Goal: Task Accomplishment & Management: Use online tool/utility

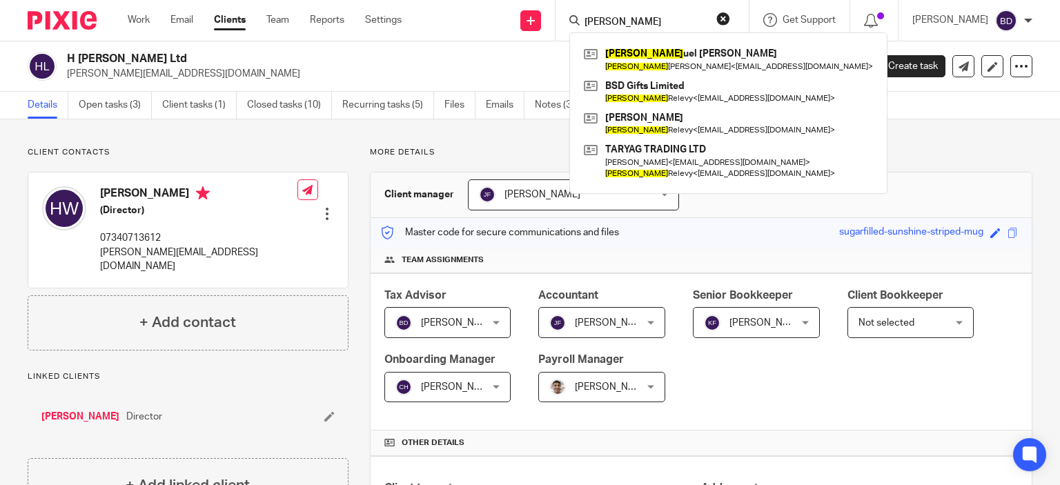
scroll to position [69, 0]
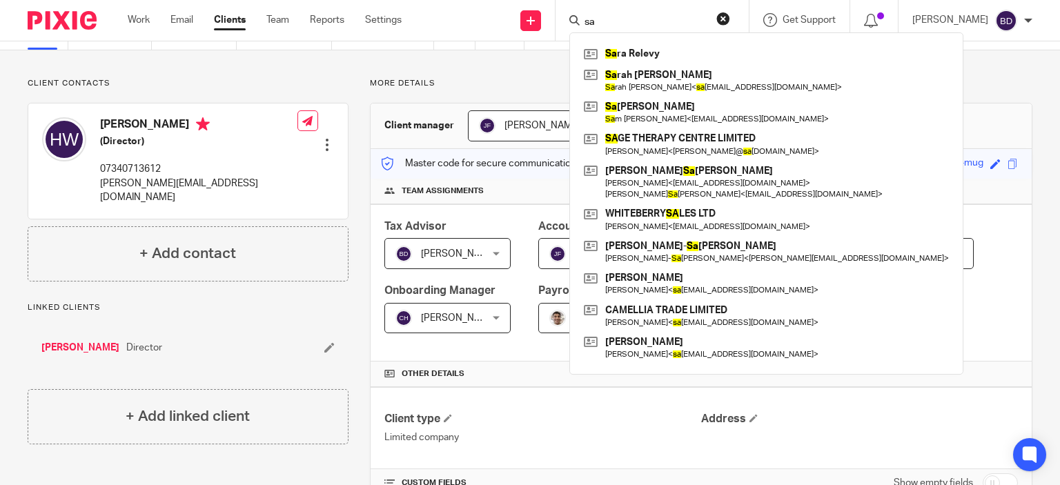
type input "s"
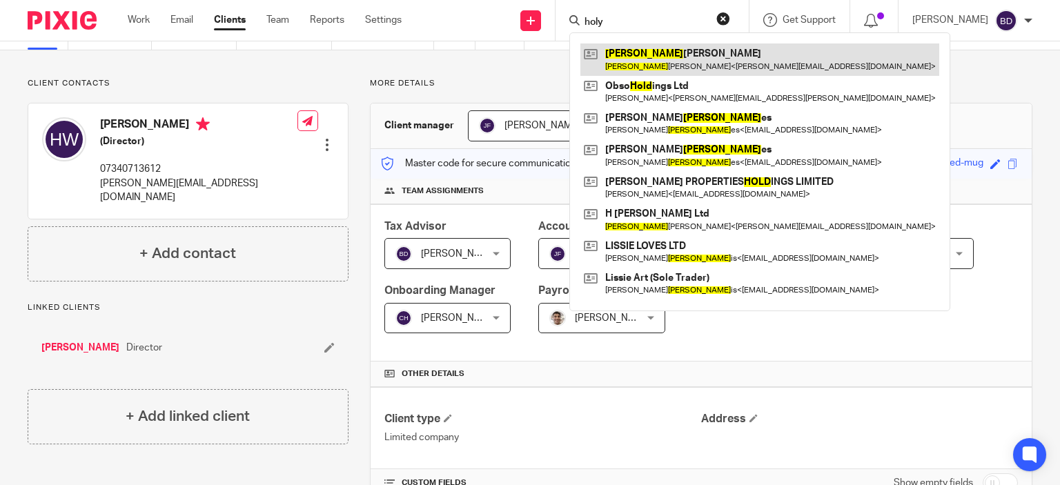
type input "holy"
click at [693, 50] on link at bounding box center [759, 59] width 359 height 32
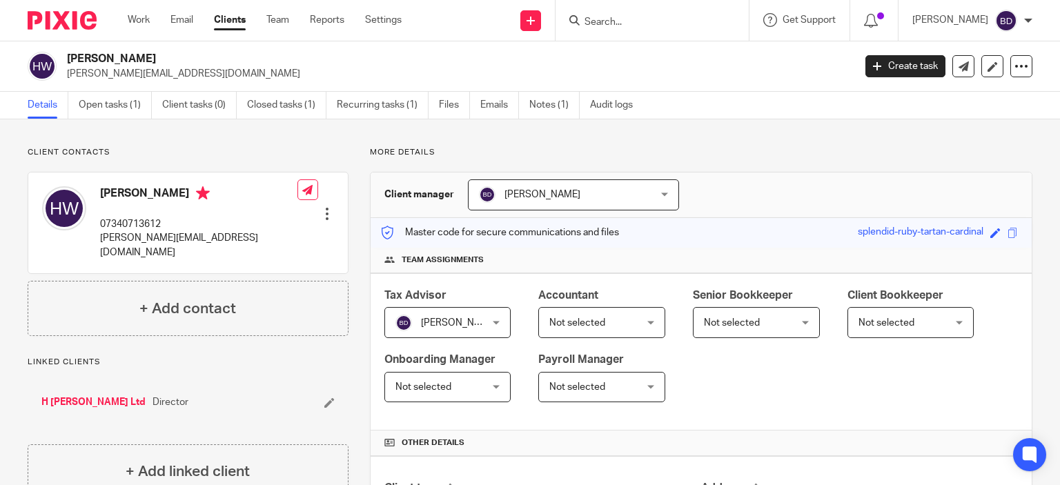
click at [619, 26] on input "Search" at bounding box center [645, 23] width 124 height 12
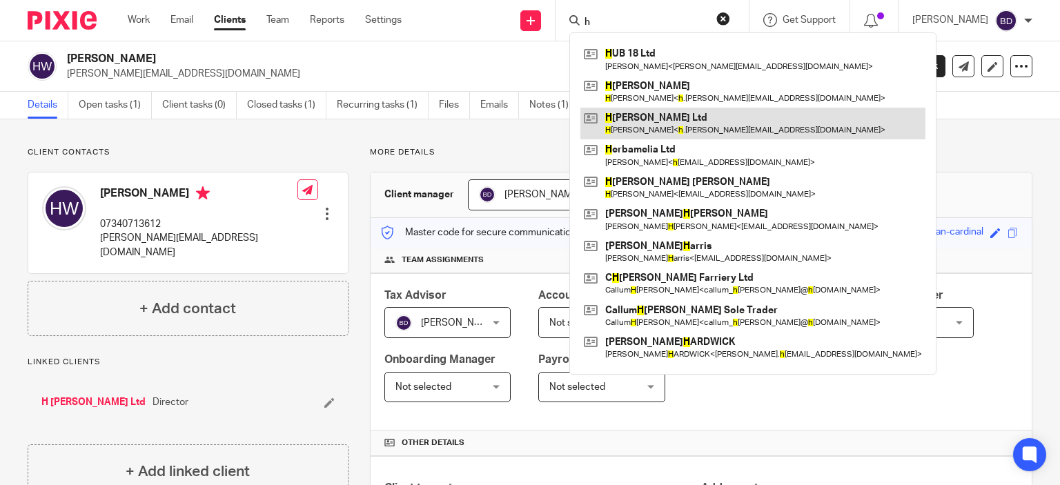
type input "h"
click at [665, 111] on link at bounding box center [752, 124] width 345 height 32
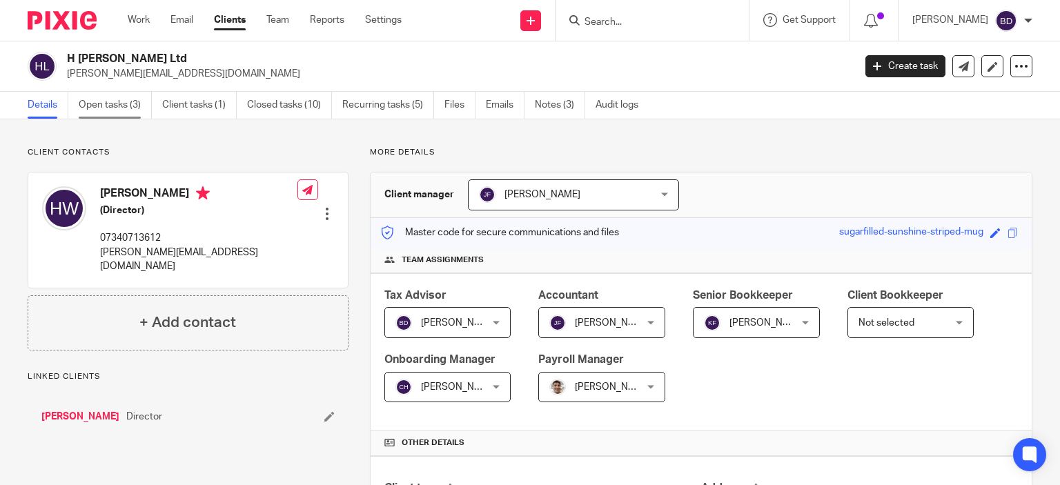
click at [115, 110] on link "Open tasks (3)" at bounding box center [115, 105] width 73 height 27
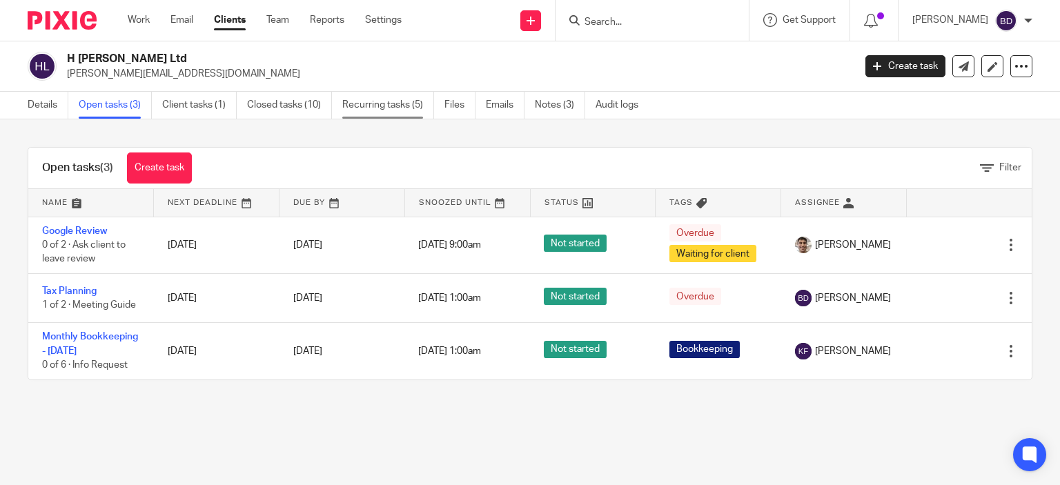
click at [361, 102] on link "Recurring tasks (5)" at bounding box center [388, 105] width 92 height 27
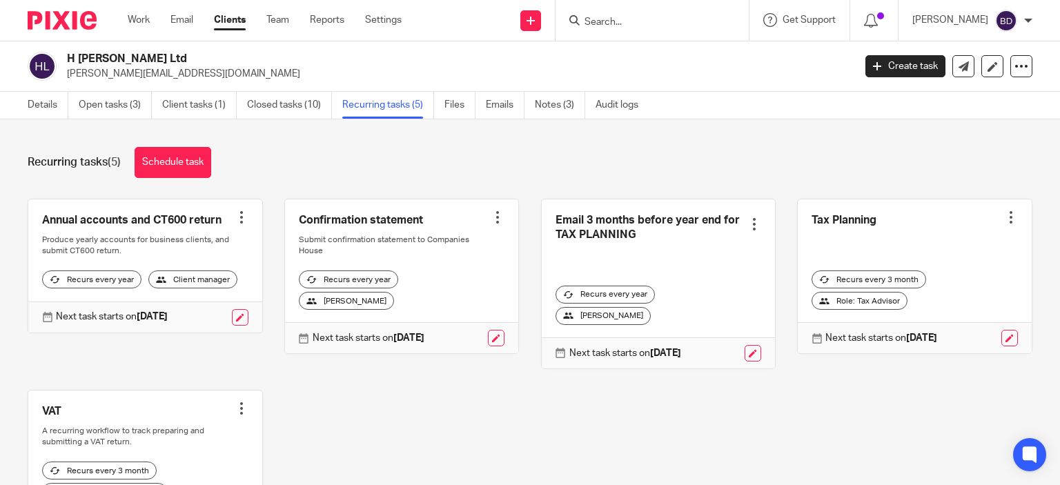
click at [640, 18] on input "Search" at bounding box center [645, 23] width 124 height 12
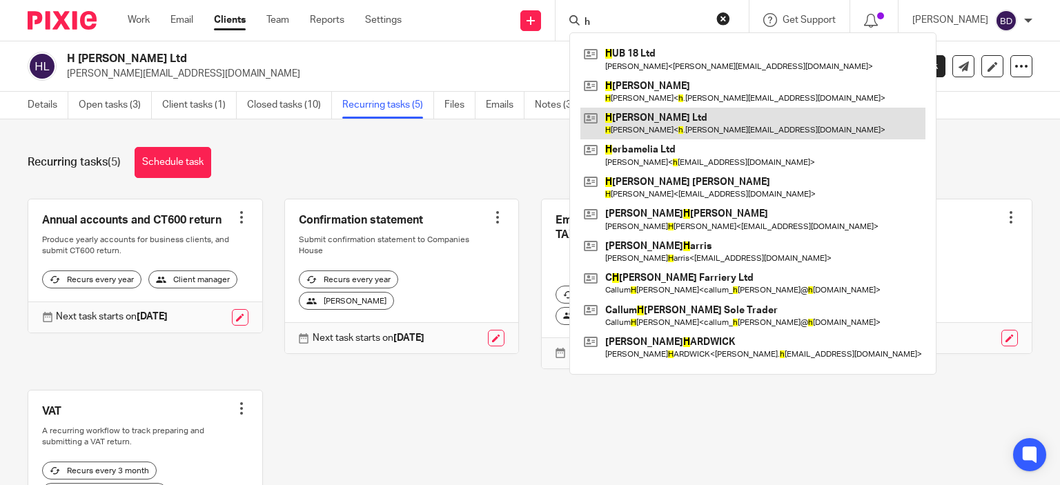
type input "h"
click at [685, 115] on link at bounding box center [752, 124] width 345 height 32
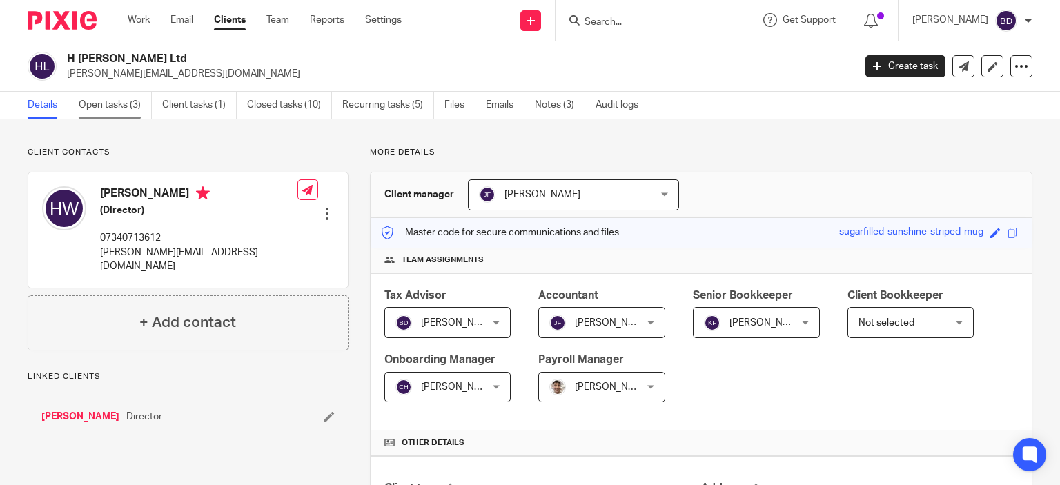
click at [109, 105] on link "Open tasks (3)" at bounding box center [115, 105] width 73 height 27
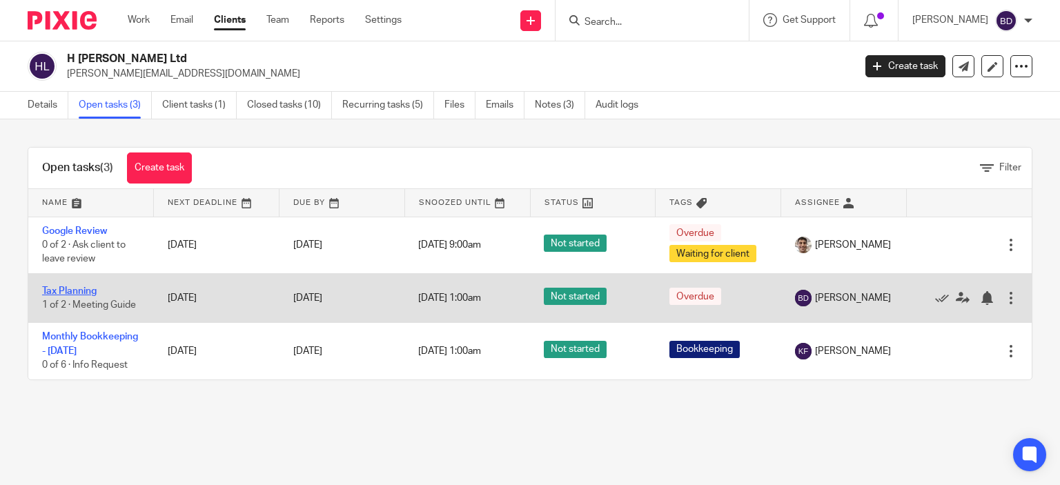
click at [86, 293] on link "Tax Planning" at bounding box center [69, 291] width 55 height 10
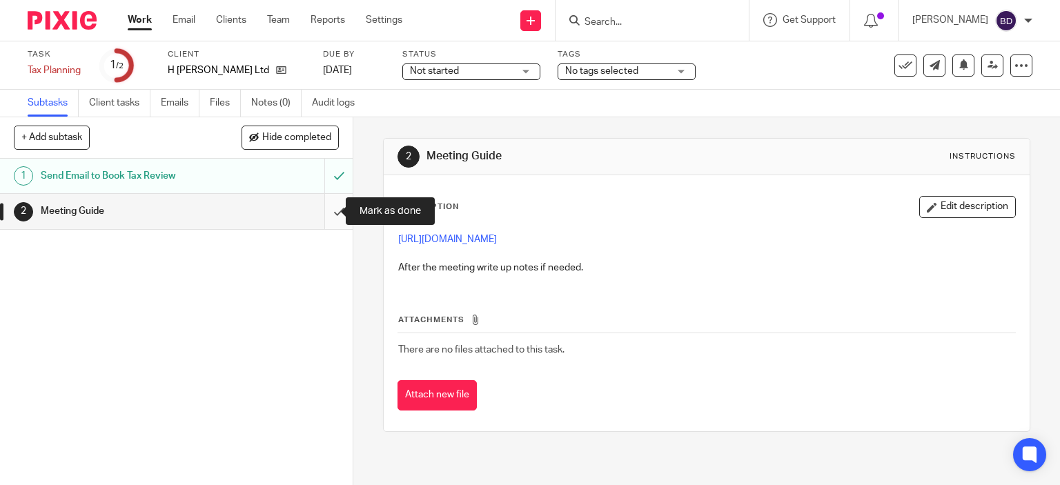
click at [324, 219] on input "submit" at bounding box center [176, 211] width 353 height 35
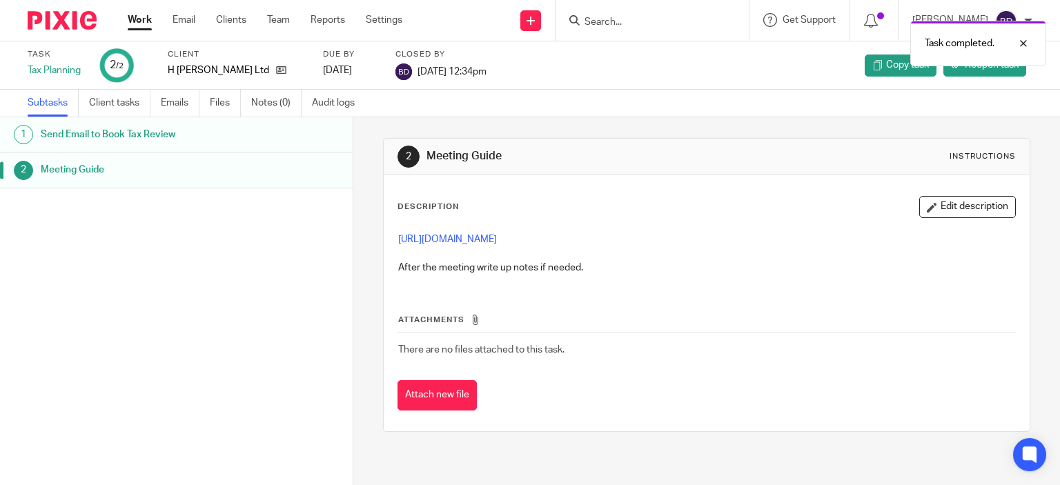
click at [143, 19] on link "Work" at bounding box center [140, 20] width 24 height 14
